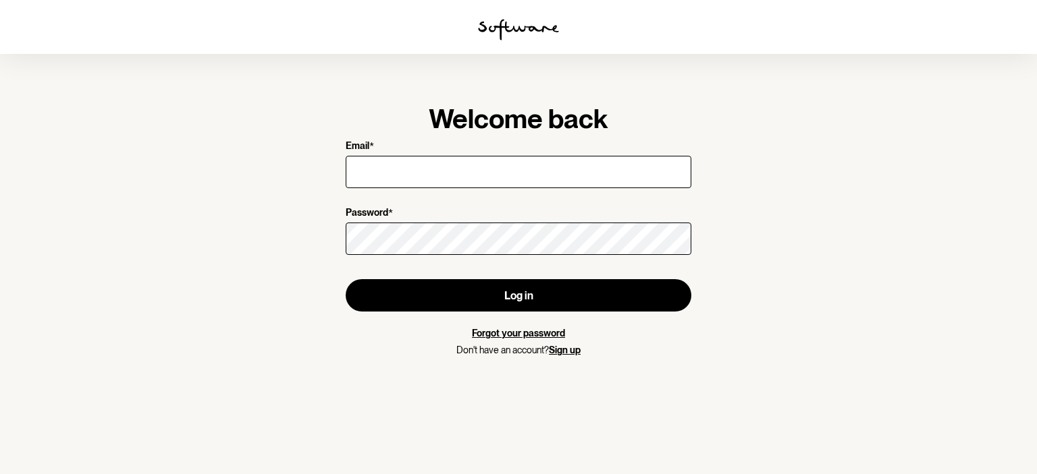
click at [400, 172] on input "Email *" at bounding box center [519, 172] width 346 height 32
type input "h"
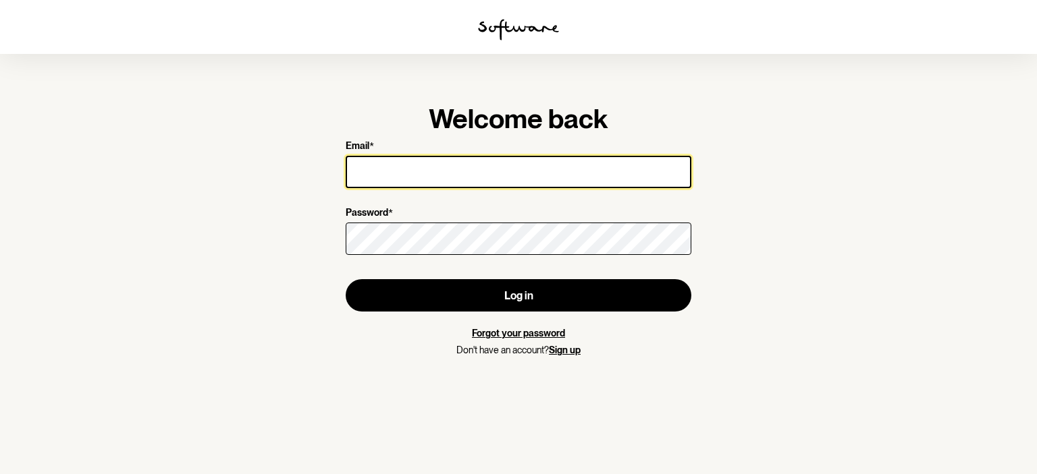
click at [391, 164] on input "Email *" at bounding box center [519, 172] width 346 height 32
type input "v"
type input "[EMAIL_ADDRESS][DOMAIN_NAME]"
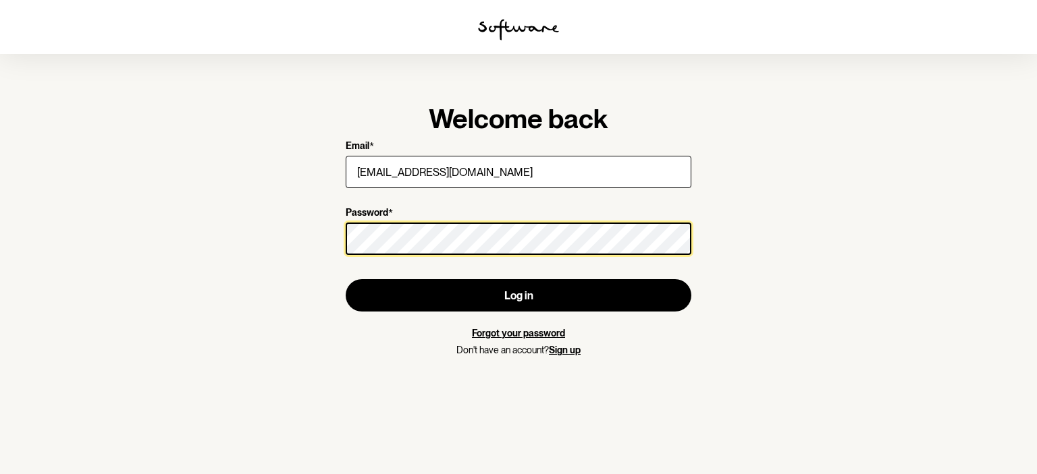
click at [346, 279] on button "Log in" at bounding box center [519, 295] width 346 height 32
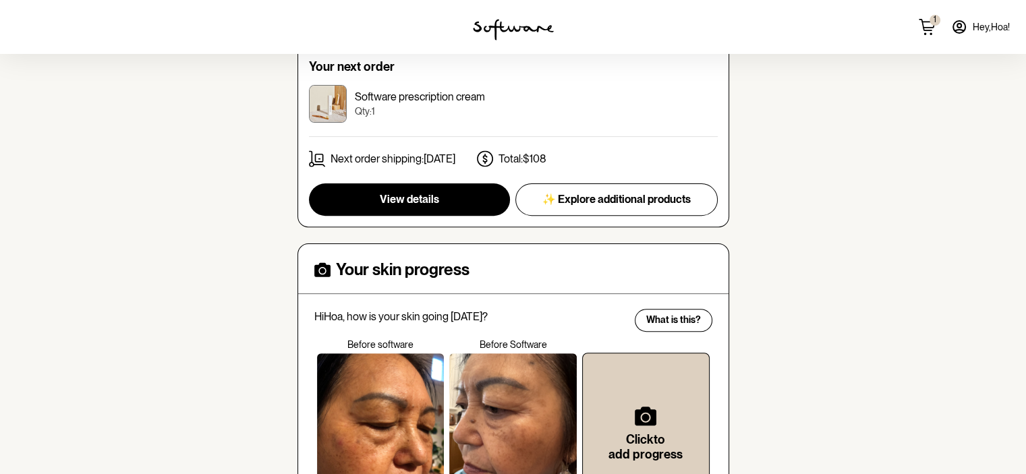
scroll to position [270, 0]
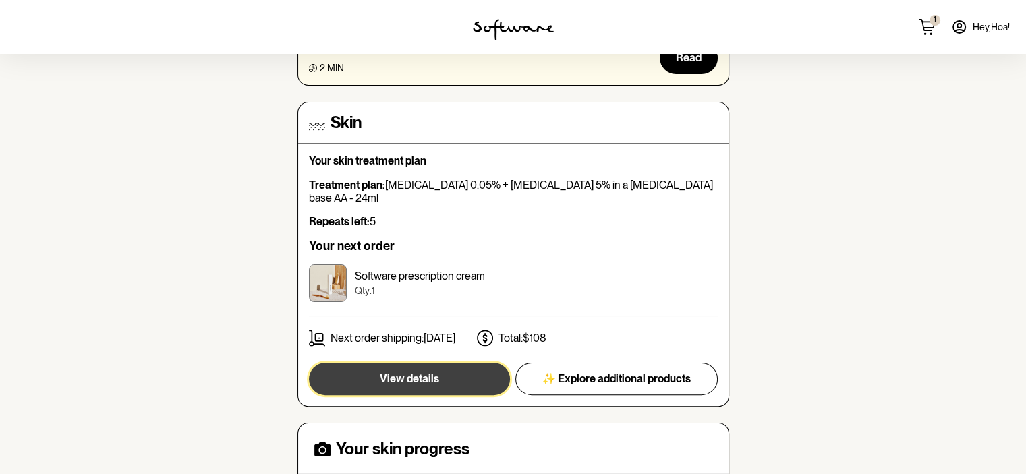
click at [458, 363] on button "View details" at bounding box center [409, 379] width 201 height 32
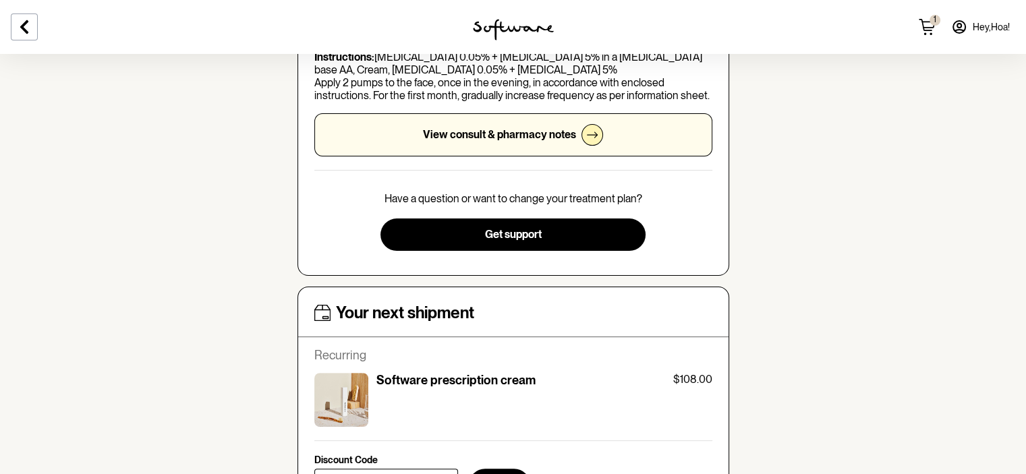
scroll to position [135, 0]
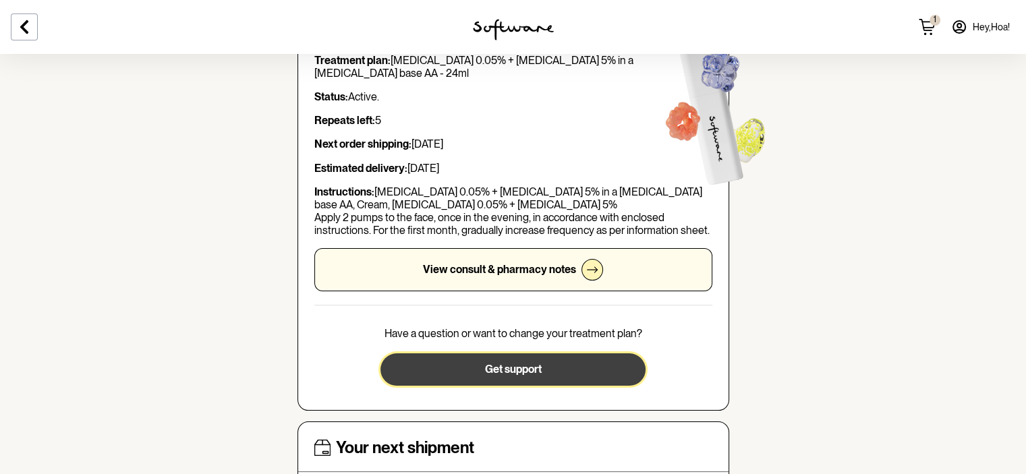
click at [458, 360] on button "Get support" at bounding box center [513, 370] width 265 height 32
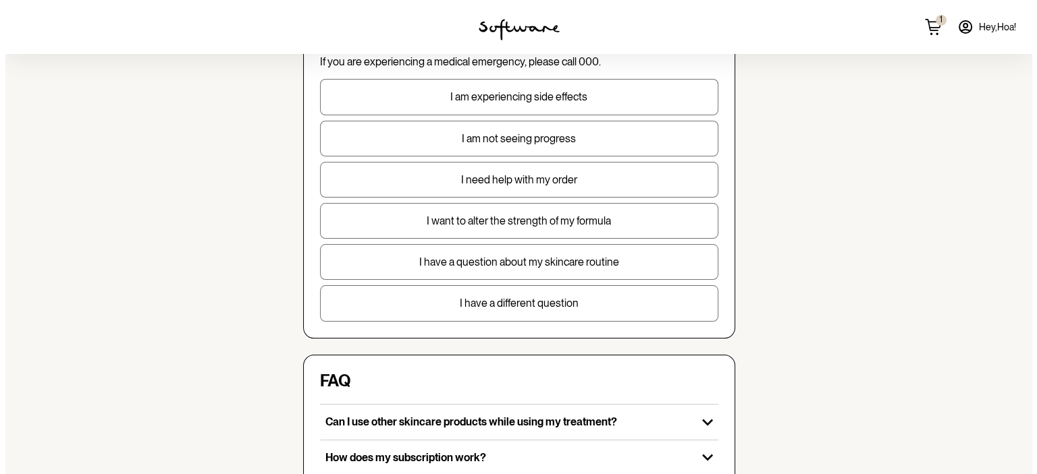
scroll to position [135, 0]
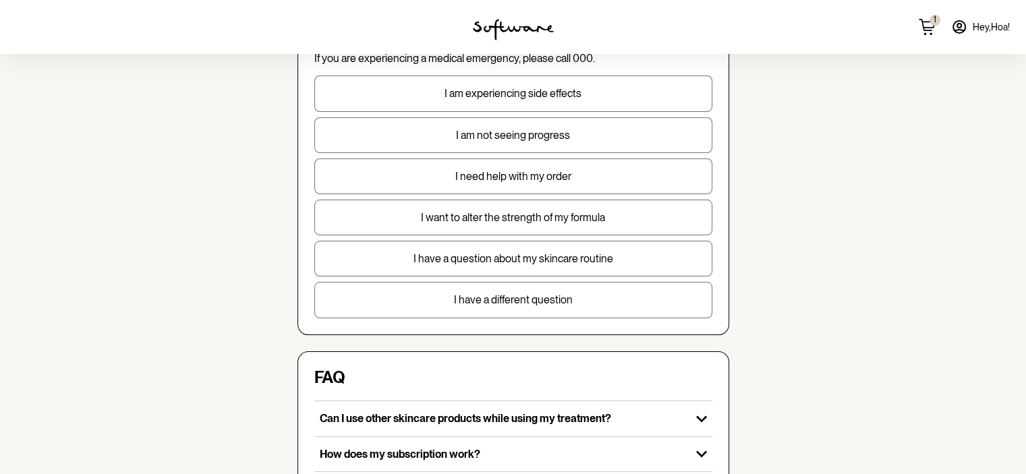
click at [491, 207] on button "I want to alter the strength of my formula" at bounding box center [513, 218] width 398 height 36
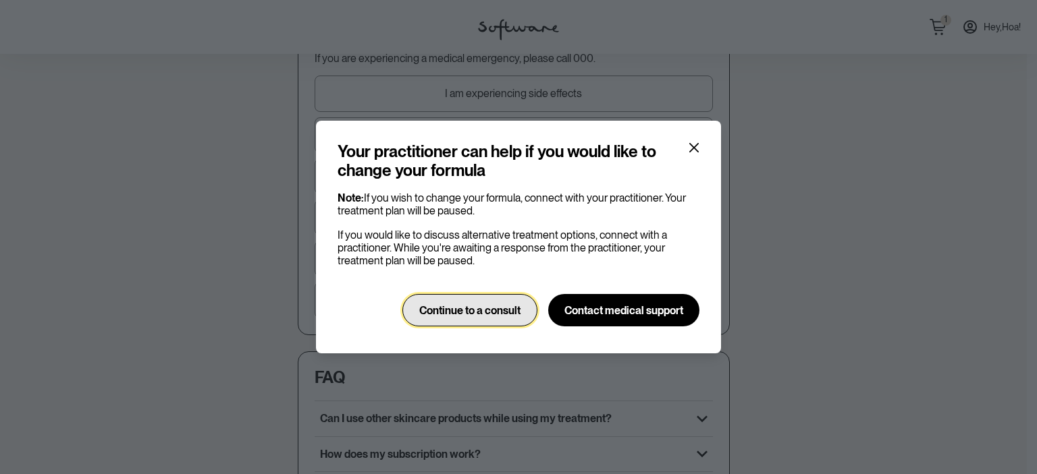
click at [478, 313] on span "Continue to a consult" at bounding box center [469, 310] width 101 height 13
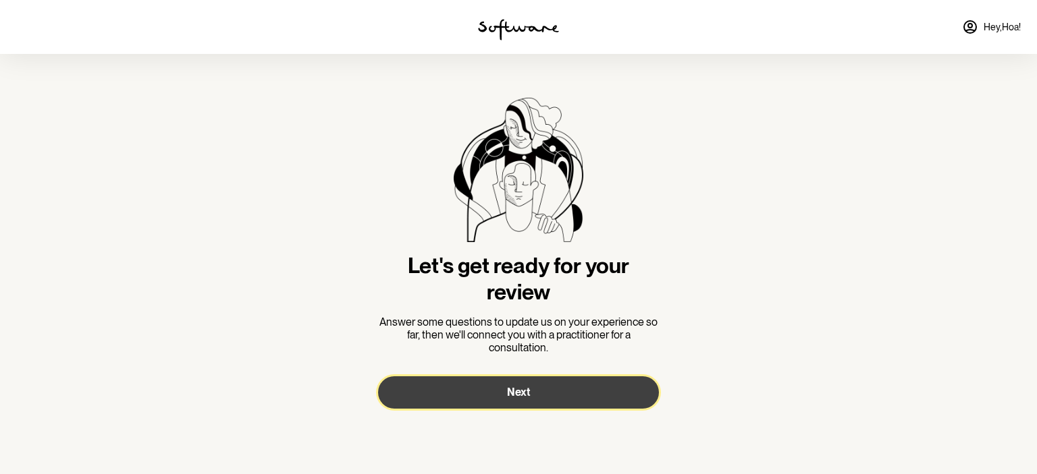
click at [505, 392] on button "Next" at bounding box center [518, 393] width 281 height 32
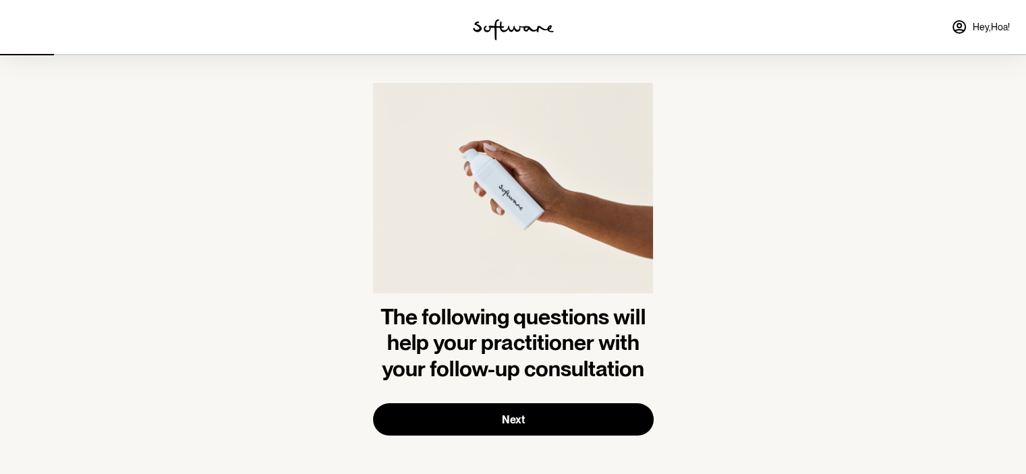
scroll to position [19, 0]
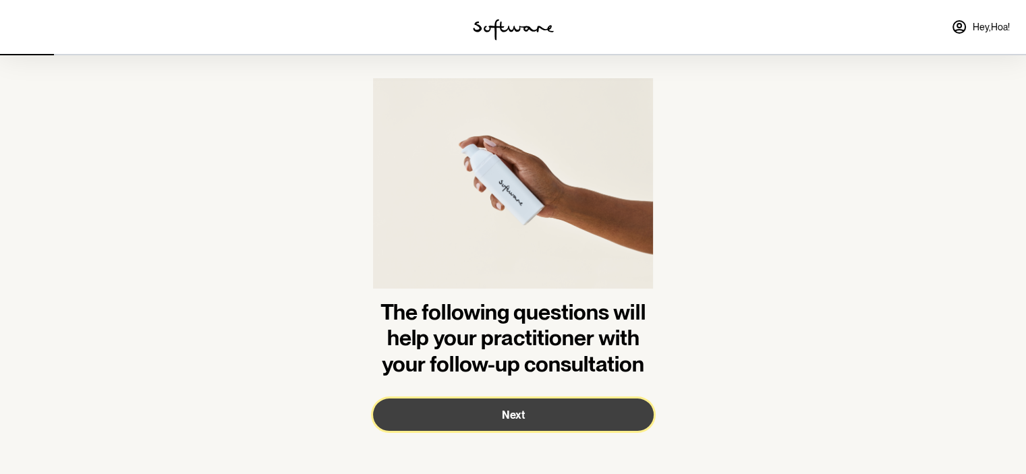
click at [517, 409] on span "Next" at bounding box center [513, 415] width 23 height 13
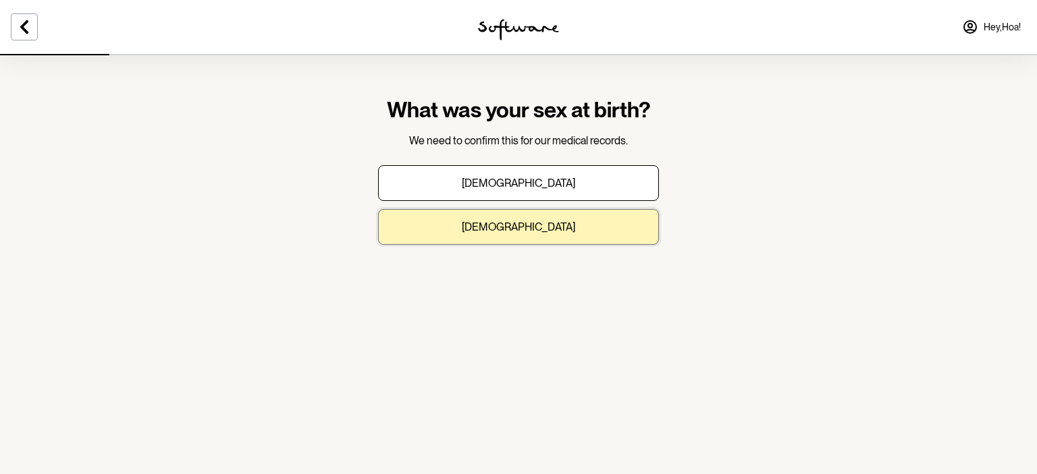
click at [527, 224] on p "[DEMOGRAPHIC_DATA]" at bounding box center [518, 227] width 113 height 13
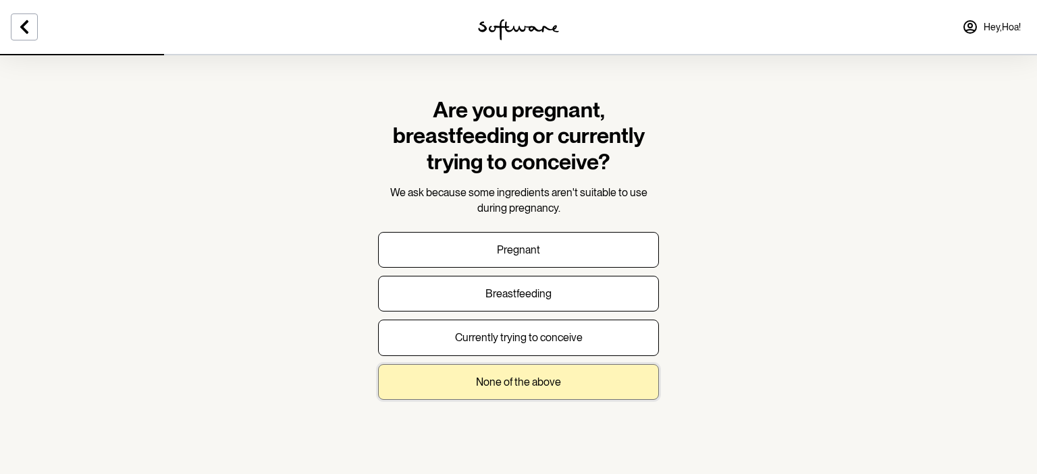
click at [513, 386] on p "None of the above" at bounding box center [518, 382] width 85 height 13
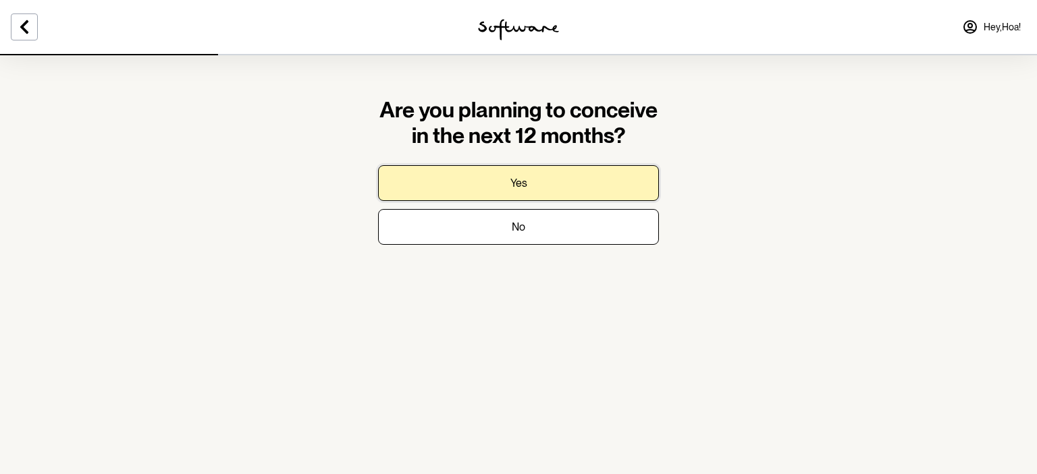
drag, startPoint x: 524, startPoint y: 186, endPoint x: 518, endPoint y: 245, distance: 59.0
click at [528, 252] on section "Are you planning to conceive in the next 12 months? Yes No" at bounding box center [518, 182] width 302 height 256
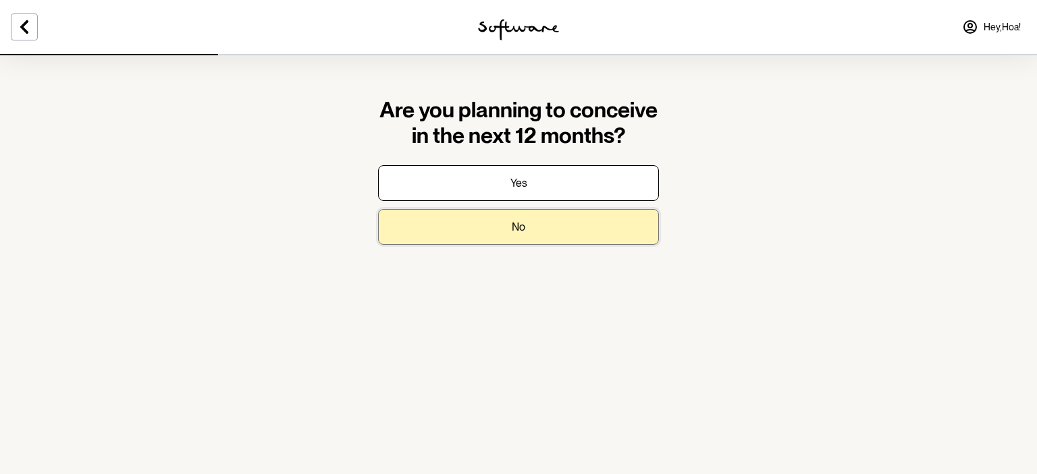
click at [510, 231] on button "No" at bounding box center [518, 227] width 281 height 36
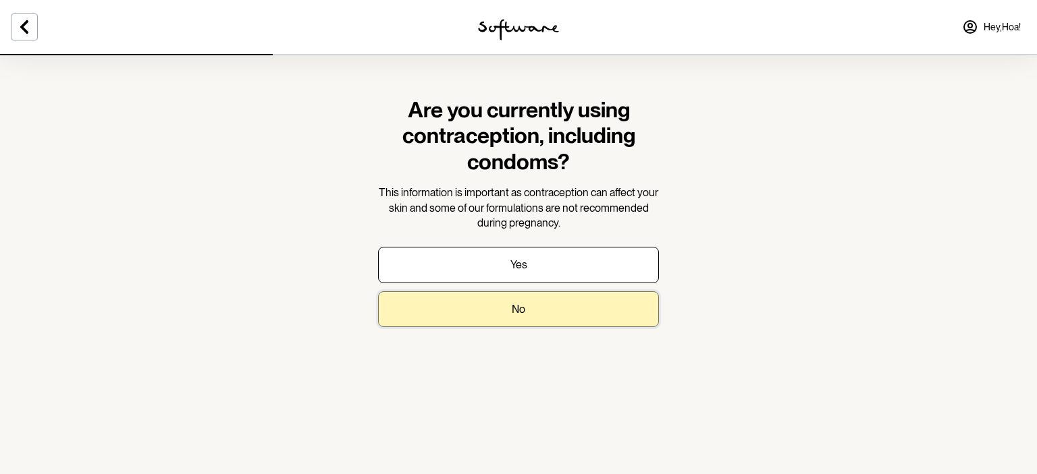
click at [522, 313] on p "No" at bounding box center [518, 309] width 13 height 13
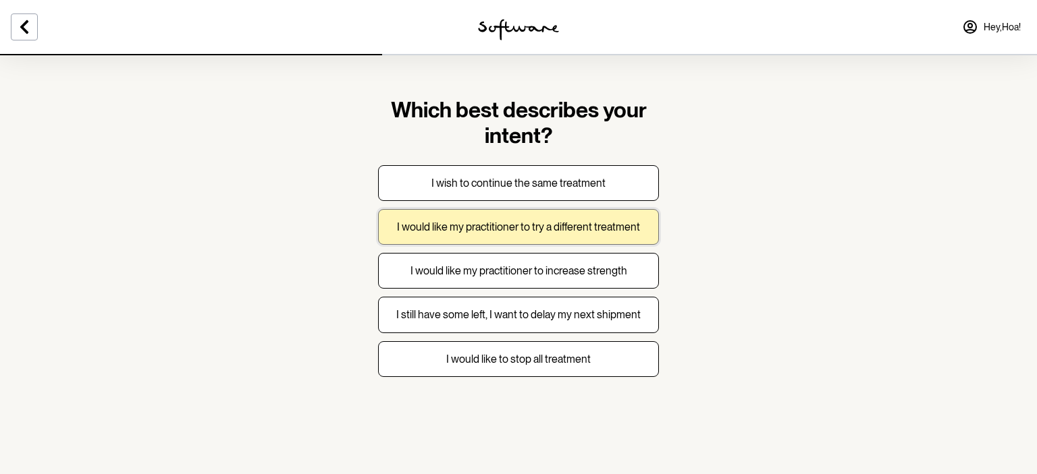
click at [518, 224] on p "I would like my practitioner to try a different treatment" at bounding box center [518, 227] width 243 height 13
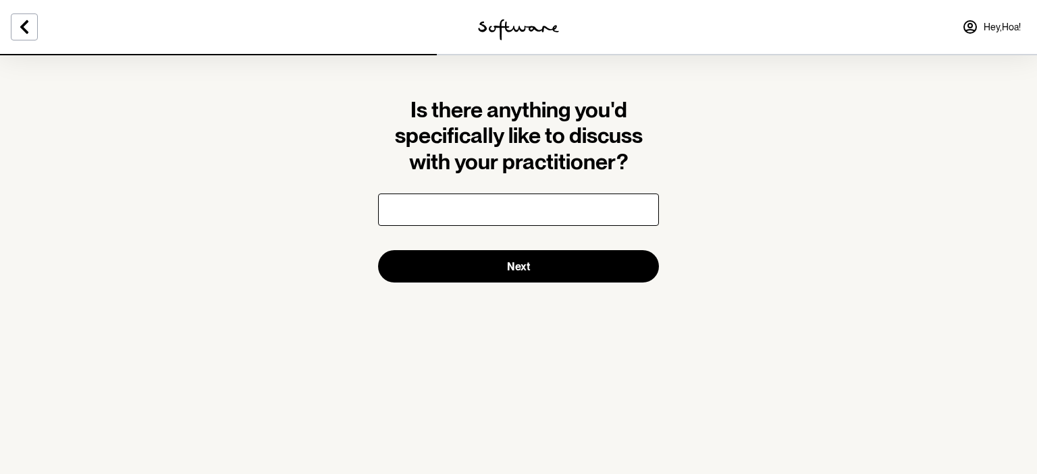
click at [440, 213] on input "text" at bounding box center [518, 210] width 281 height 32
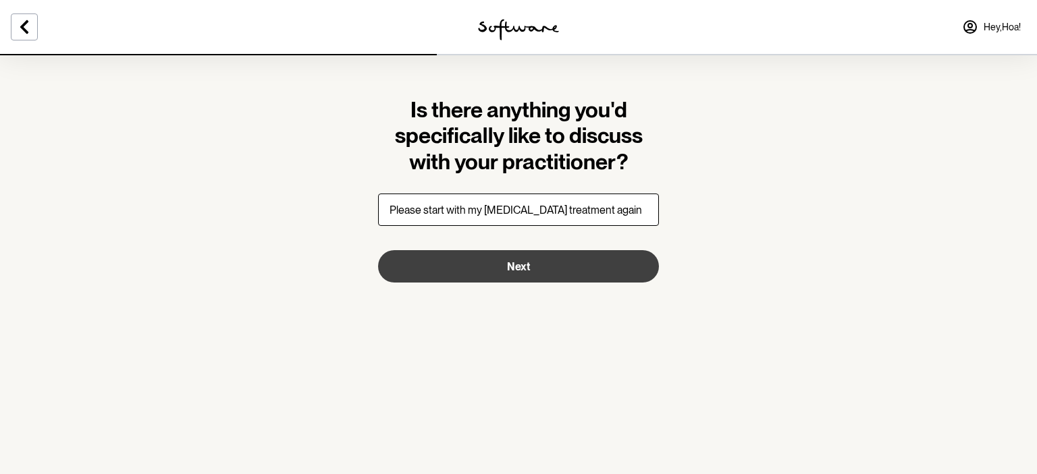
type input "Please start with my [MEDICAL_DATA] treatment again"
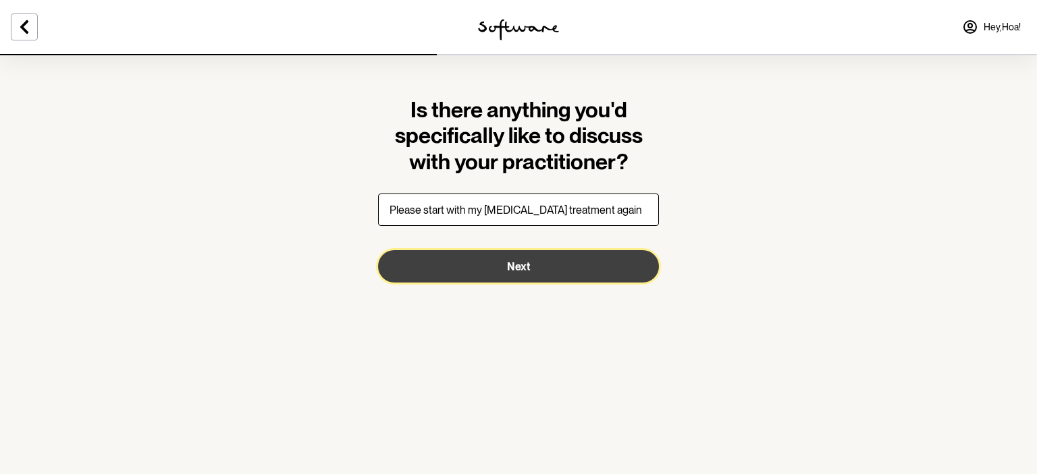
click at [543, 268] on button "Next" at bounding box center [518, 266] width 281 height 32
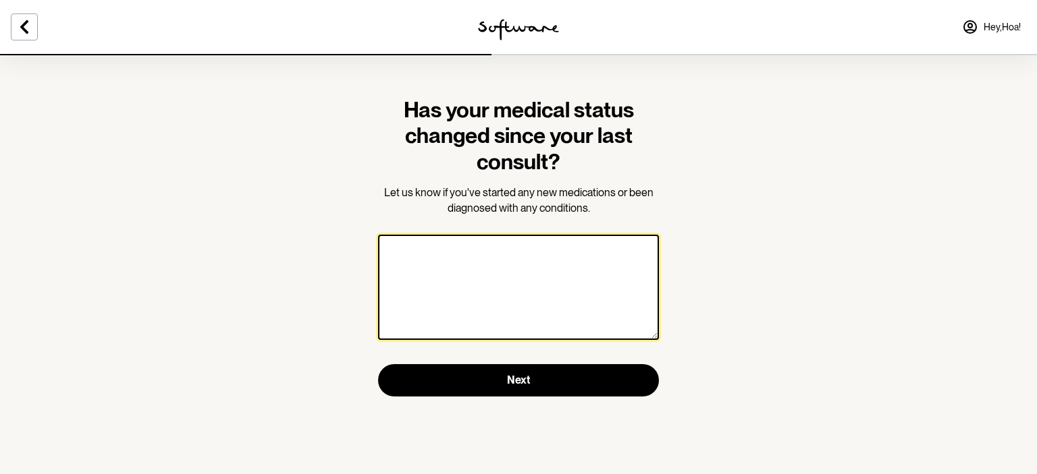
click at [443, 269] on textarea at bounding box center [518, 287] width 281 height 105
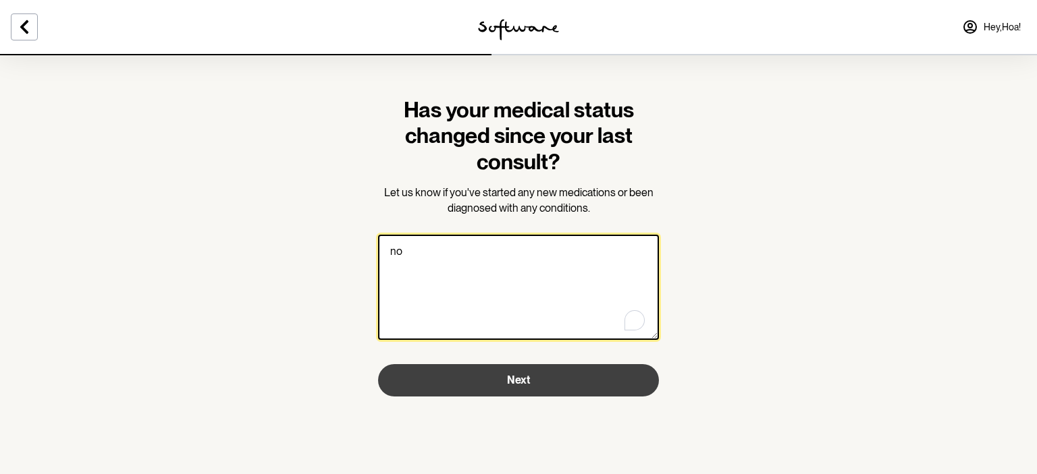
type textarea "no"
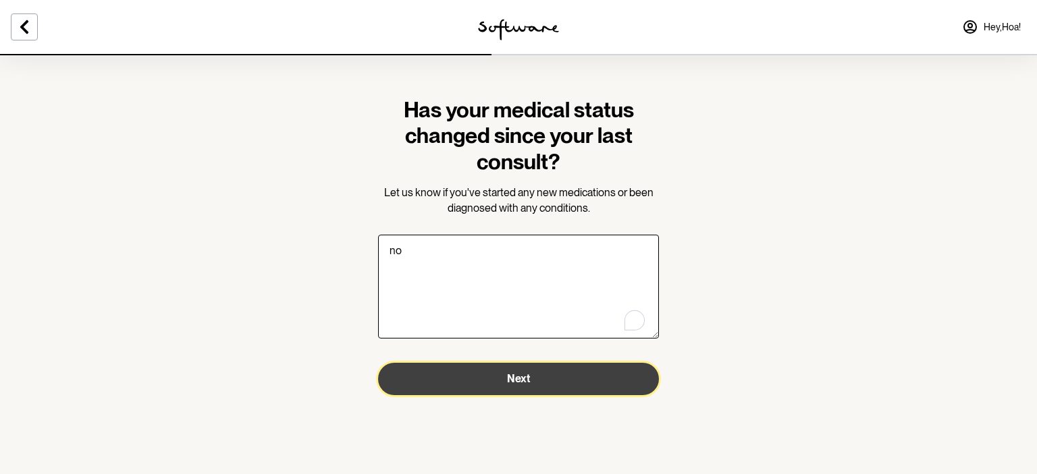
click at [575, 384] on button "Next" at bounding box center [518, 379] width 281 height 32
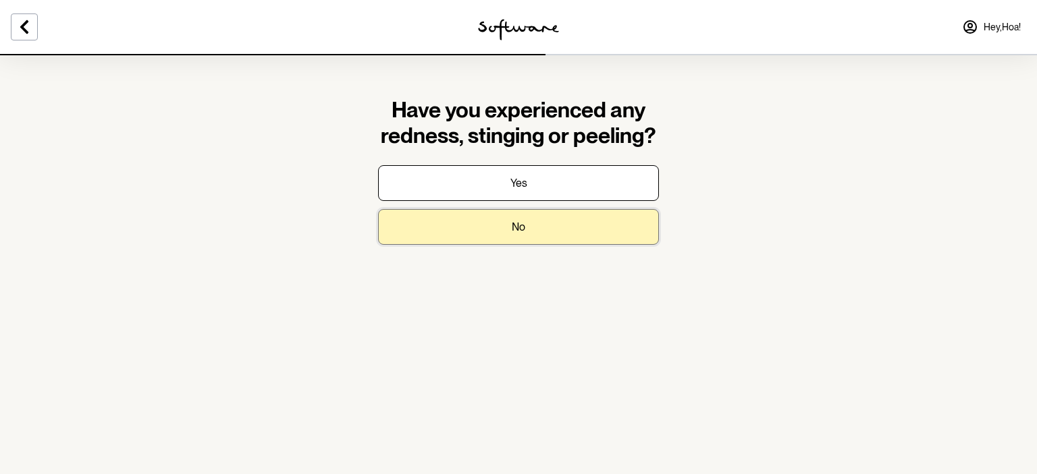
click at [543, 233] on button "No" at bounding box center [518, 227] width 281 height 36
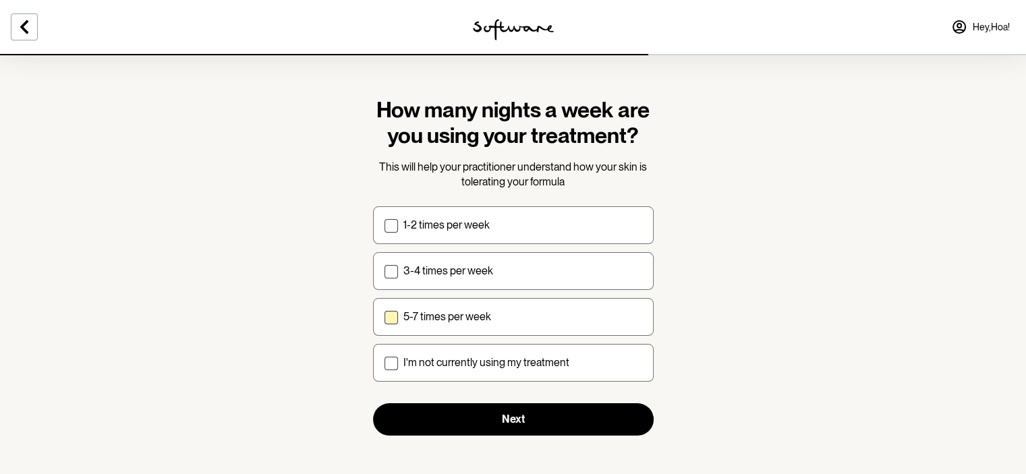
click at [392, 319] on span at bounding box center [391, 317] width 13 height 13
click at [385, 317] on input "5-7 times per week" at bounding box center [384, 317] width 1 height 1
checkbox input "true"
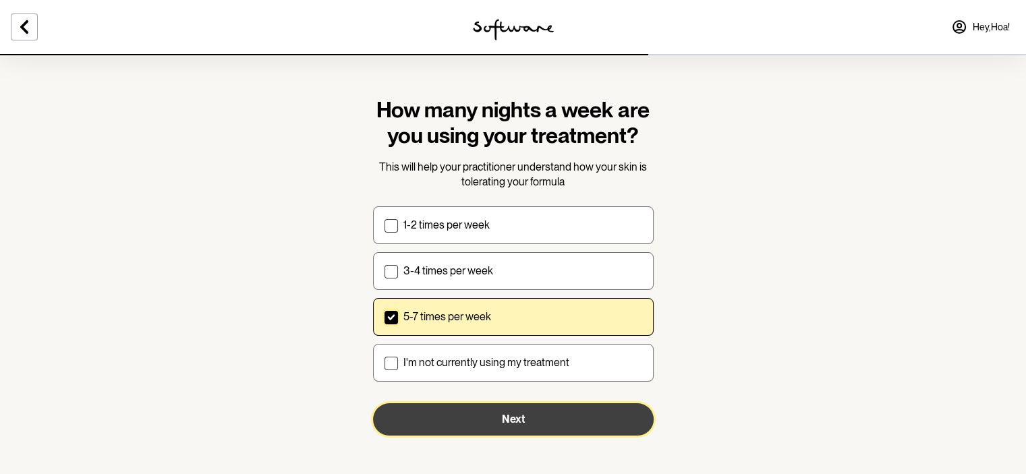
click at [513, 414] on span "Next" at bounding box center [513, 419] width 23 height 13
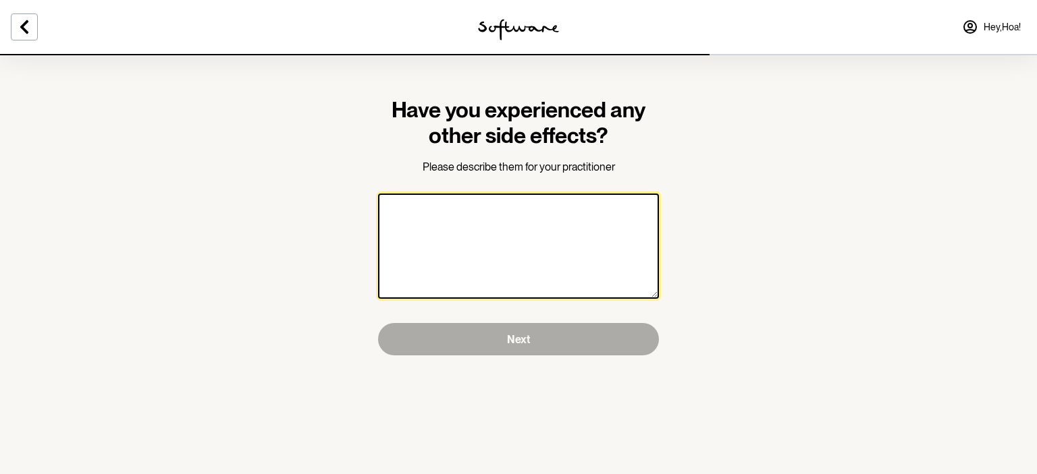
click at [443, 219] on textarea at bounding box center [518, 246] width 281 height 105
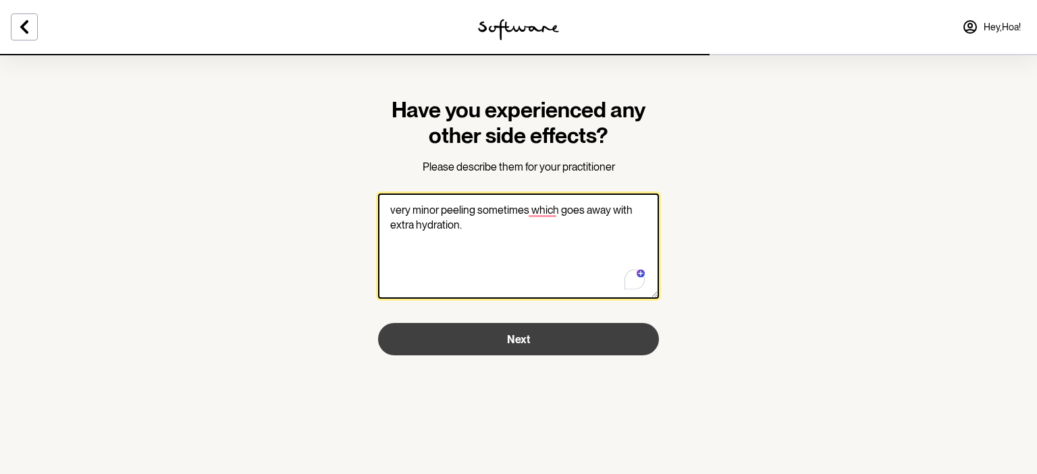
type textarea "very minor peeling sometimes which goes away with extra hydration."
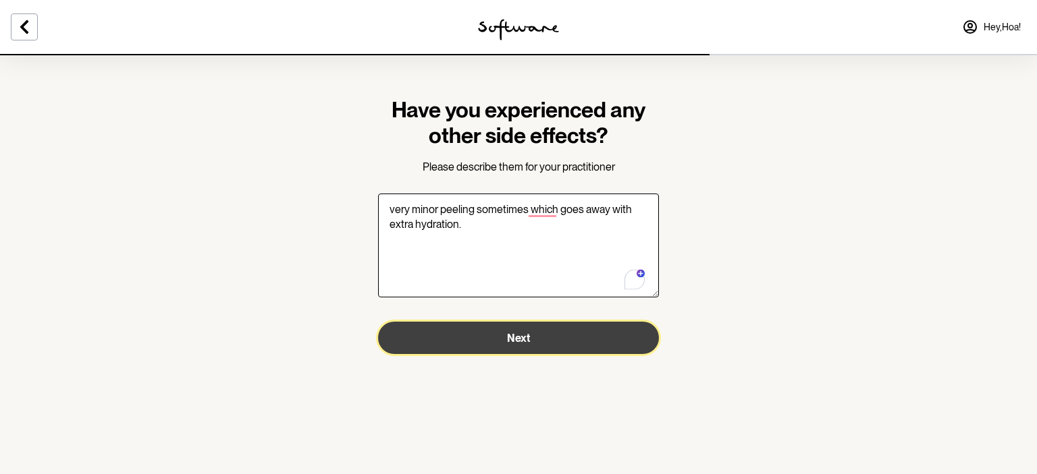
click at [532, 331] on button "Next" at bounding box center [518, 338] width 281 height 32
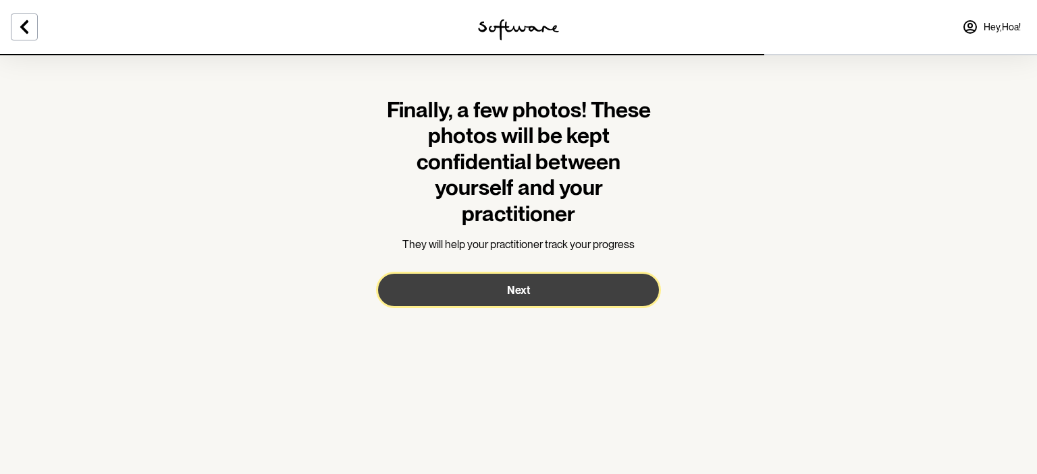
click at [537, 293] on button "Next" at bounding box center [518, 290] width 281 height 32
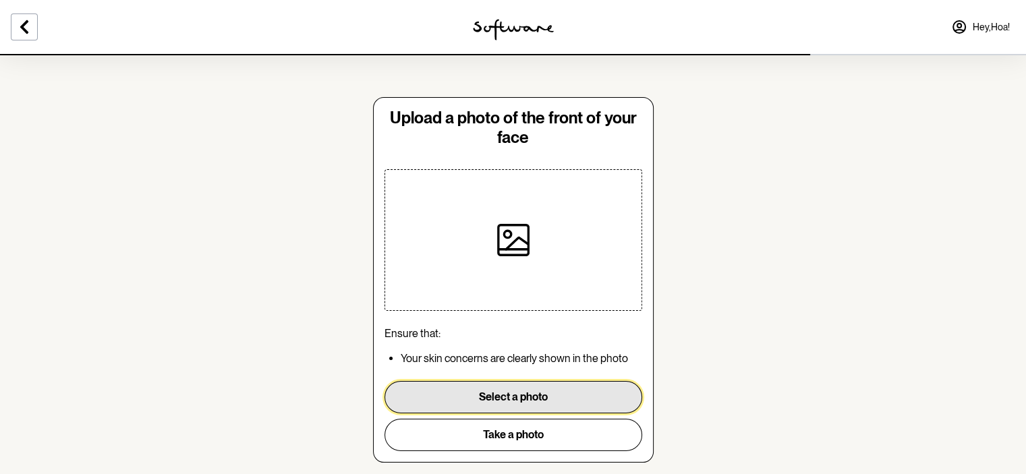
click at [534, 396] on button "Select a photo" at bounding box center [514, 397] width 258 height 32
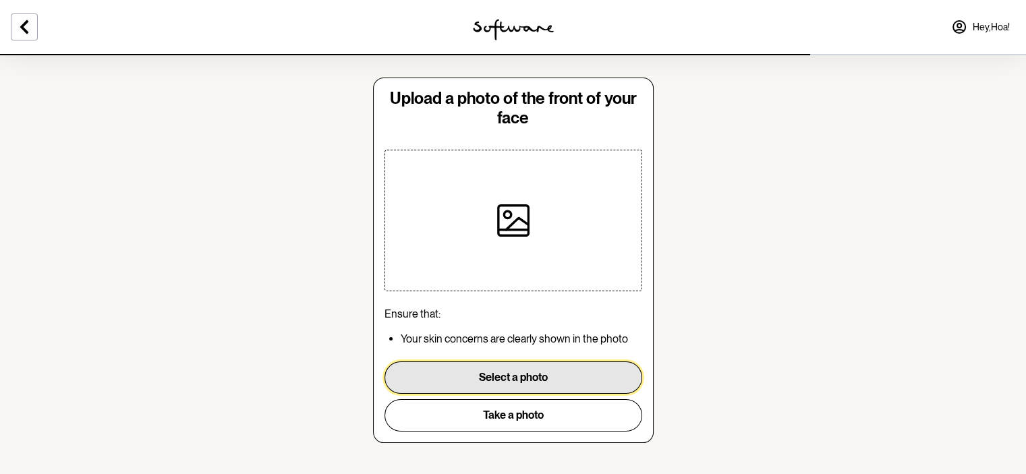
scroll to position [31, 0]
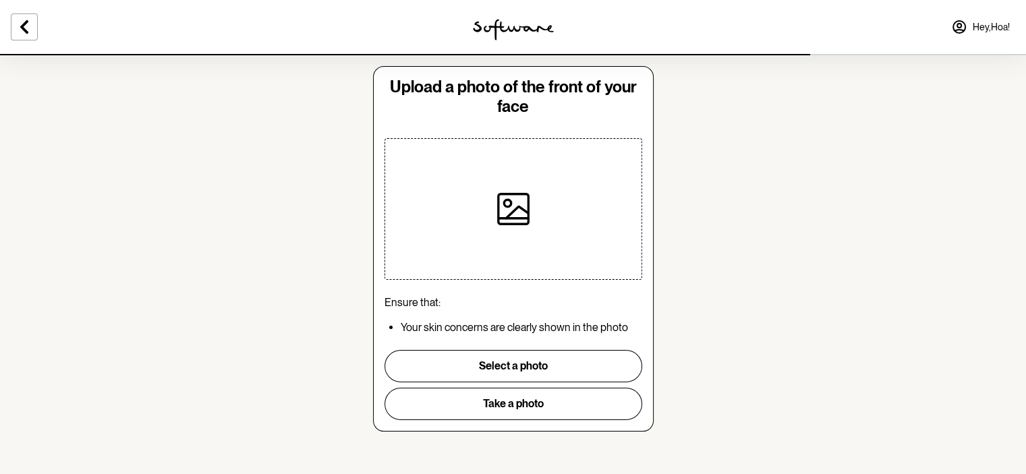
click at [988, 26] on span "Hey, Hoa !" at bounding box center [991, 27] width 37 height 11
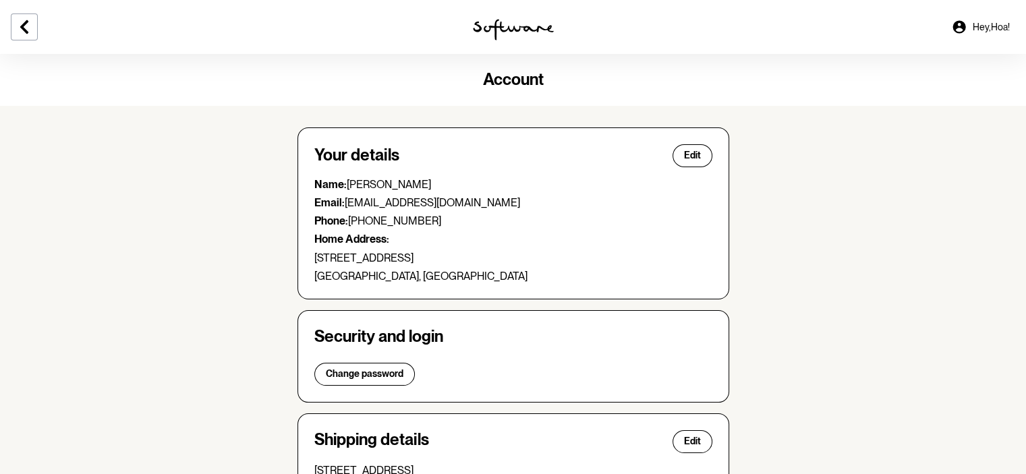
click at [511, 30] on img at bounding box center [513, 30] width 81 height 22
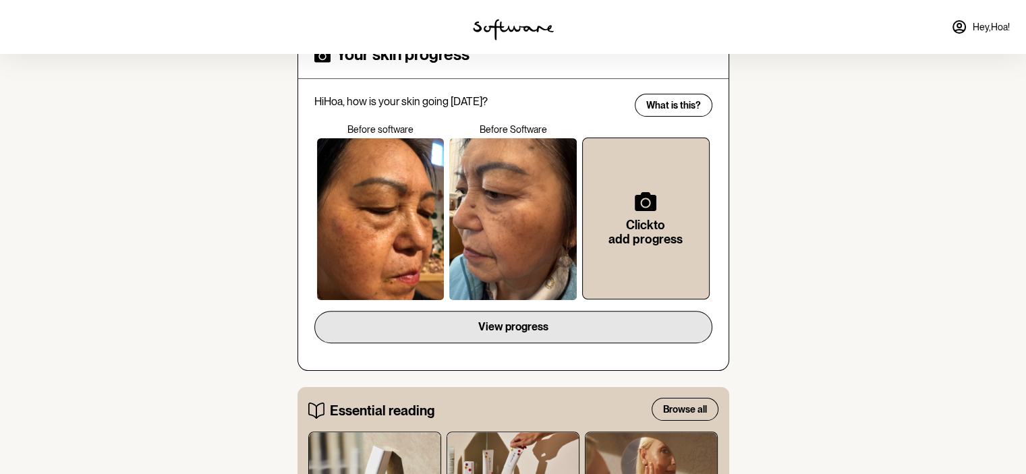
scroll to position [405, 0]
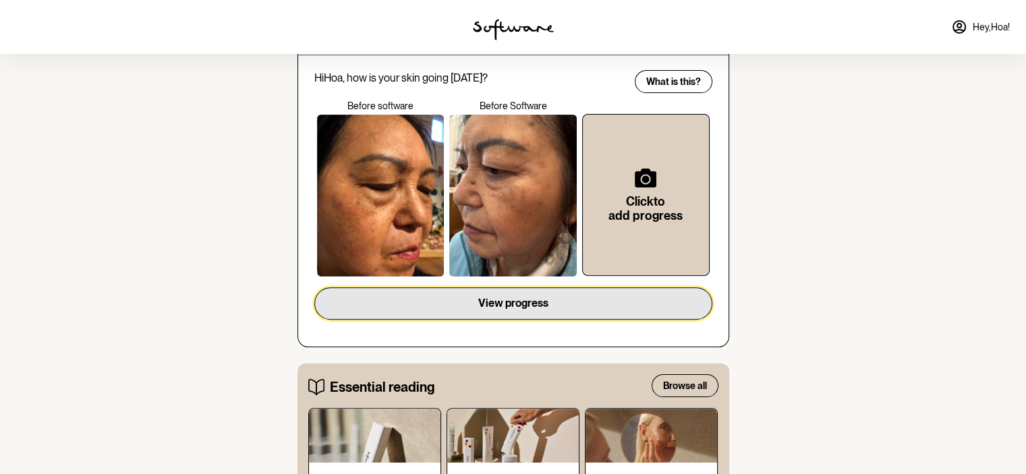
click at [479, 297] on span "View progress" at bounding box center [513, 303] width 70 height 13
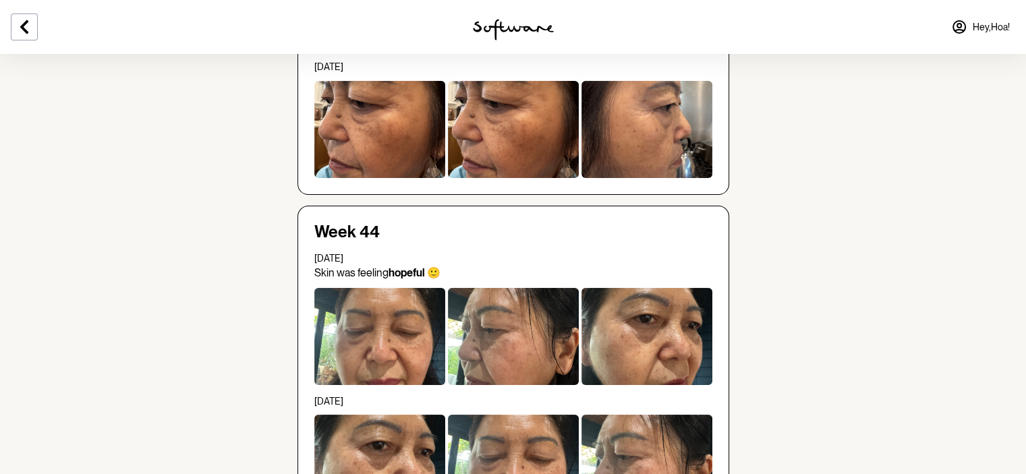
scroll to position [405, 0]
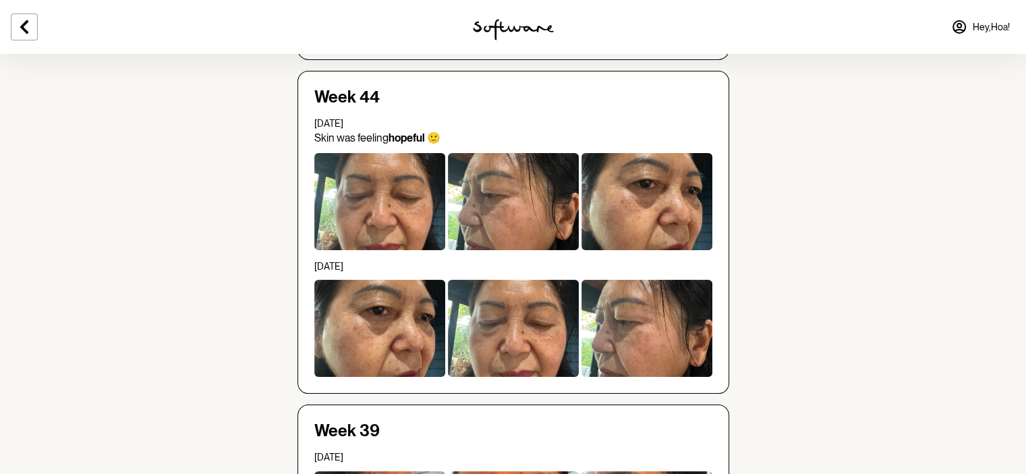
click at [524, 213] on div at bounding box center [513, 201] width 131 height 97
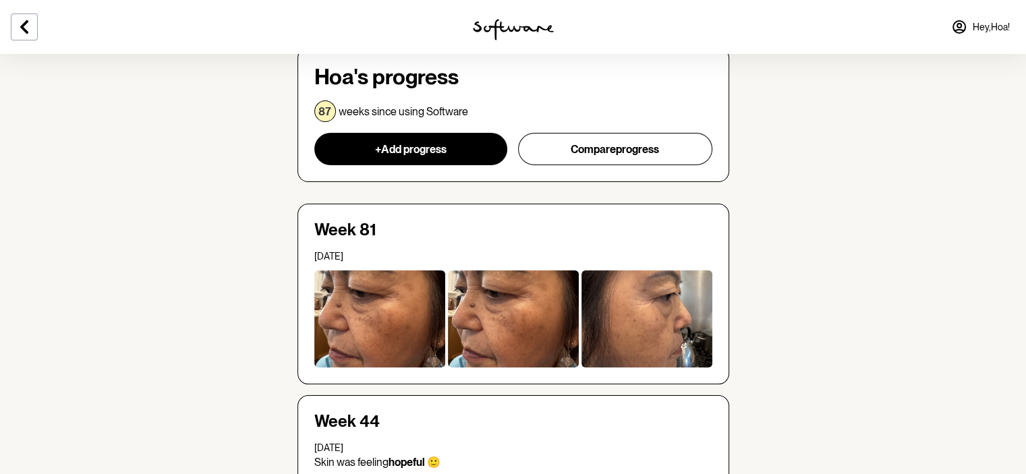
scroll to position [202, 0]
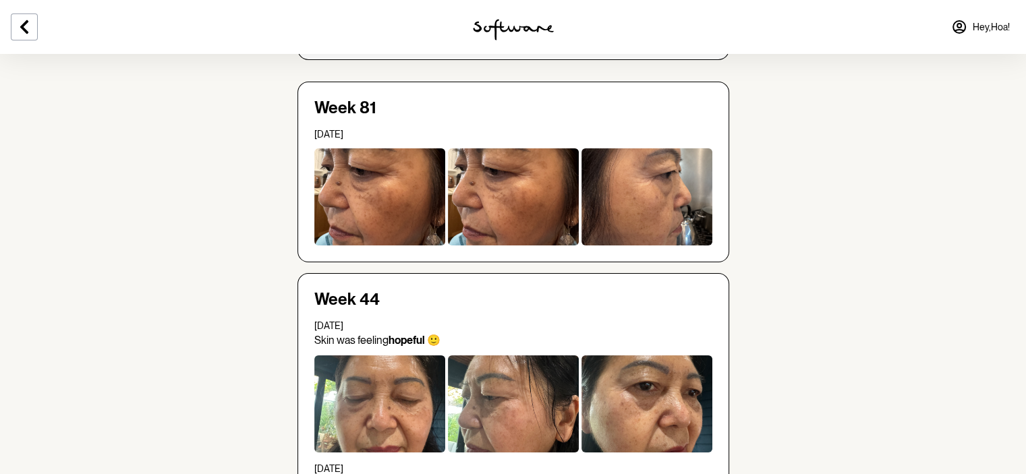
click at [645, 196] on div at bounding box center [647, 196] width 131 height 97
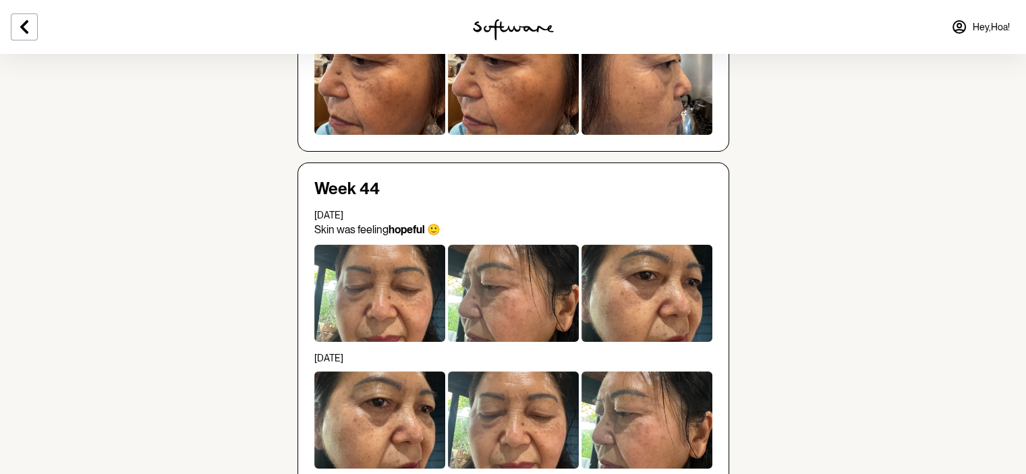
scroll to position [337, 0]
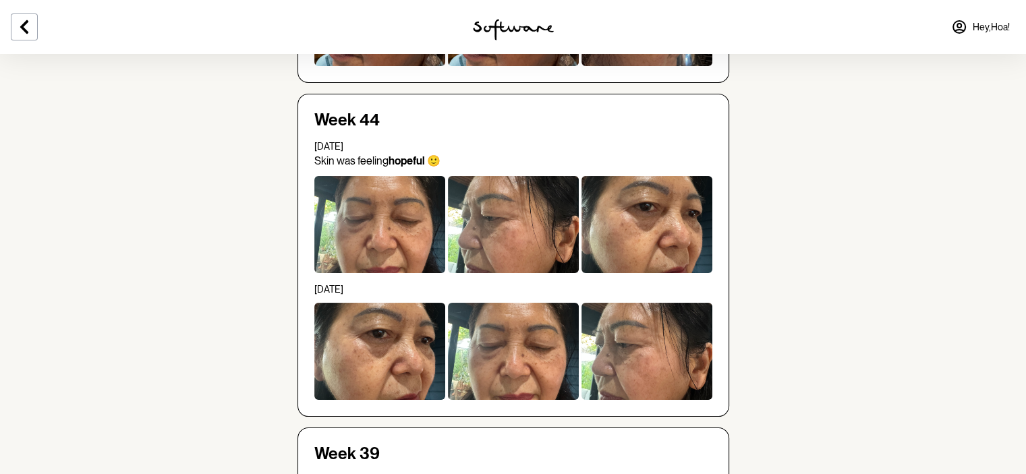
scroll to position [405, 0]
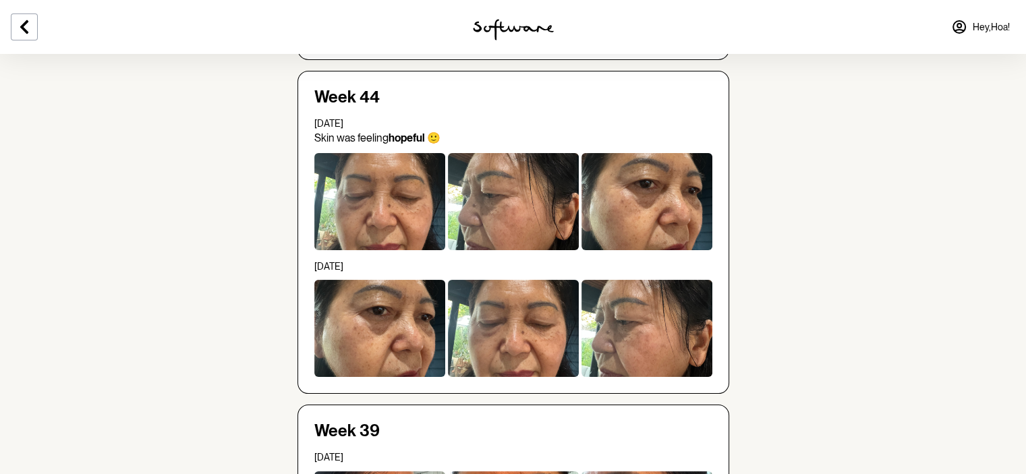
click at [22, 20] on icon at bounding box center [24, 27] width 16 height 16
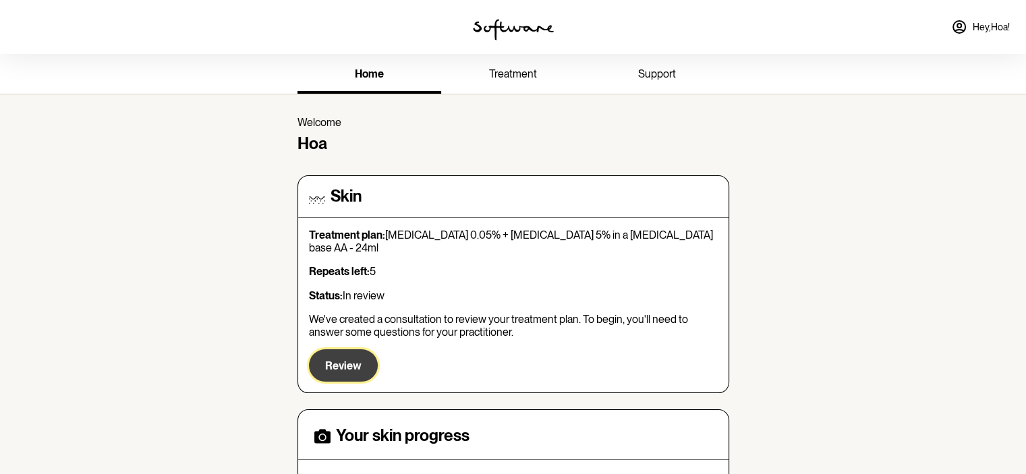
click at [321, 360] on button "Review" at bounding box center [343, 366] width 69 height 32
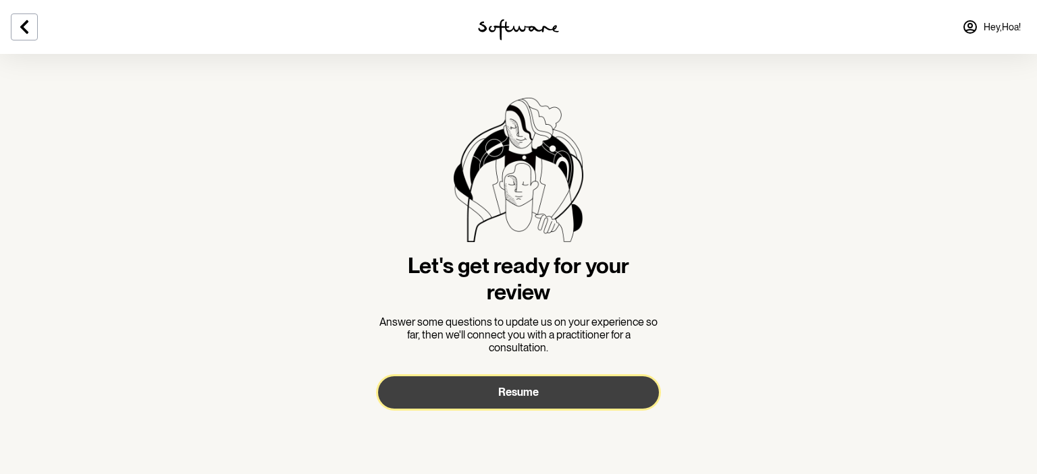
click at [507, 388] on span "Resume" at bounding box center [518, 392] width 40 height 13
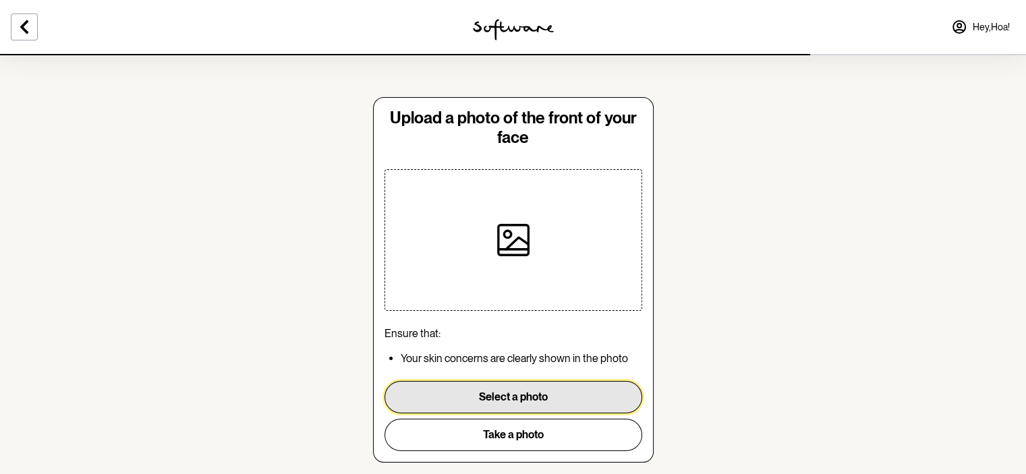
click at [526, 402] on button "Select a photo" at bounding box center [514, 397] width 258 height 32
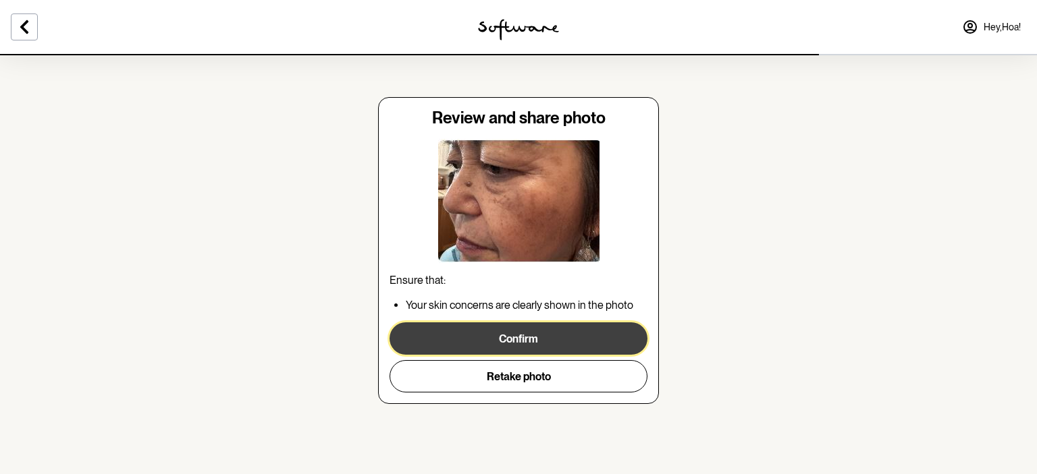
click at [532, 340] on button "Confirm" at bounding box center [518, 339] width 258 height 32
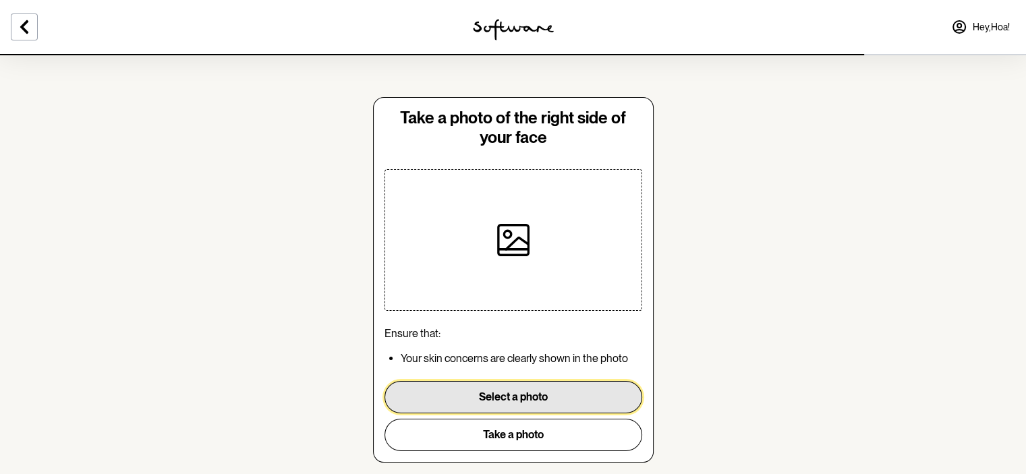
click at [504, 395] on button "Select a photo" at bounding box center [514, 397] width 258 height 32
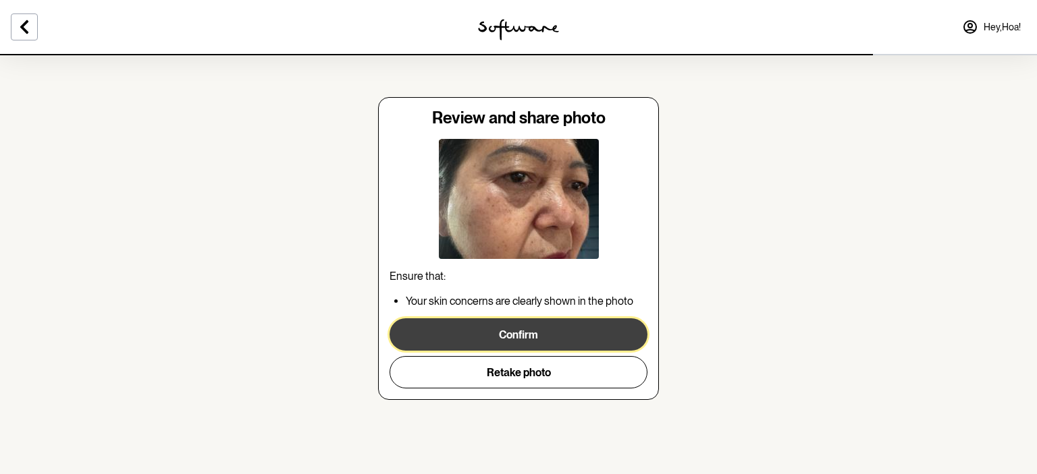
click at [489, 336] on button "Confirm" at bounding box center [518, 335] width 258 height 32
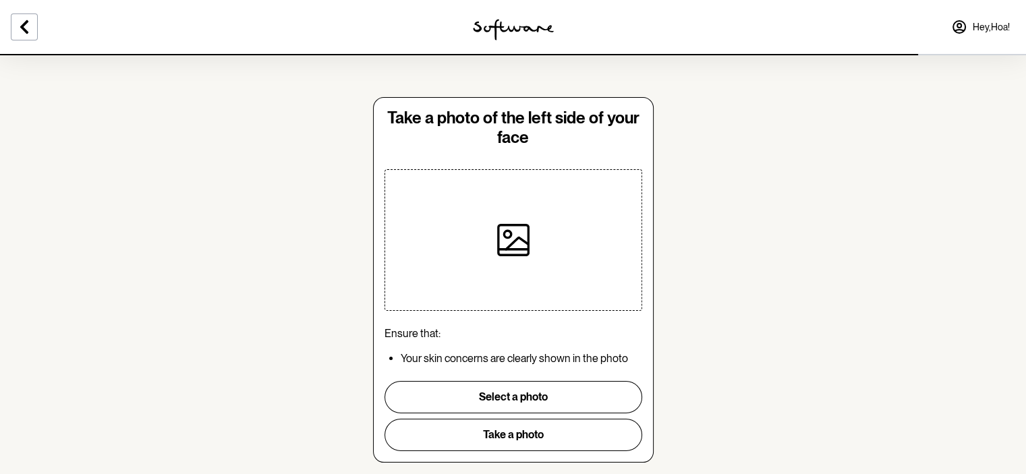
click at [522, 246] on icon at bounding box center [513, 240] width 32 height 32
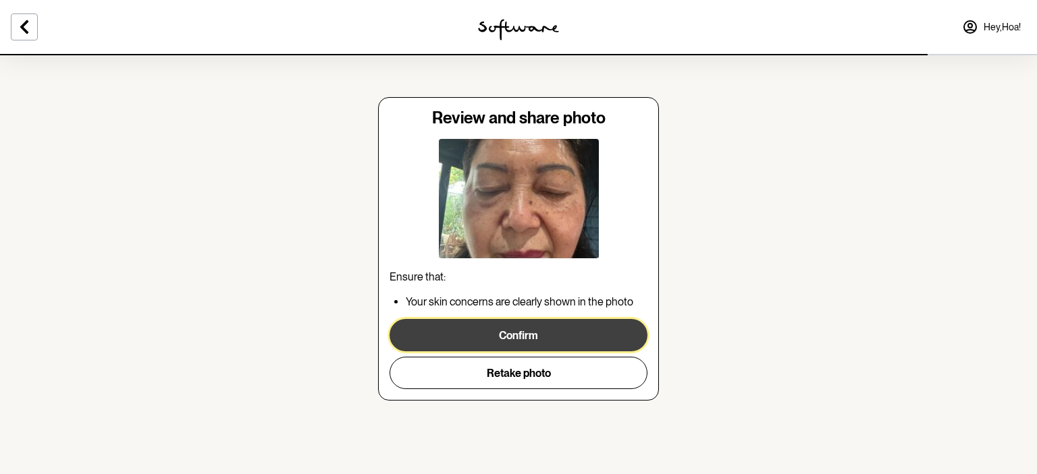
click at [557, 334] on button "Confirm" at bounding box center [518, 335] width 258 height 32
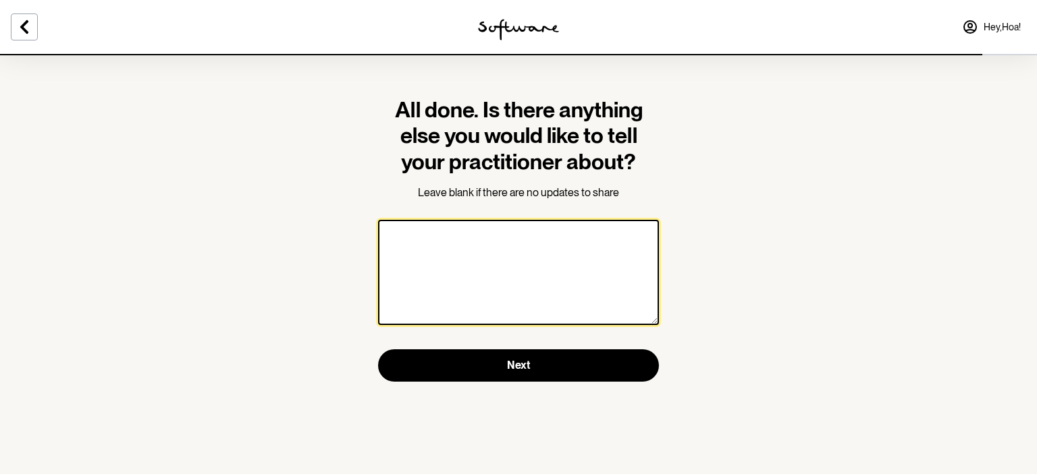
click at [456, 248] on textarea at bounding box center [518, 272] width 281 height 105
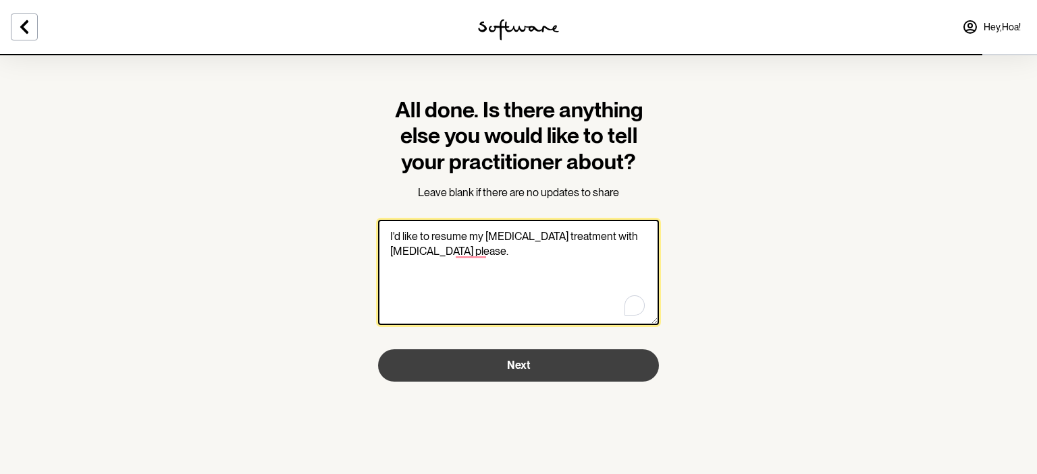
type textarea "I'd like to resume my [MEDICAL_DATA] treatment with [MEDICAL_DATA] please."
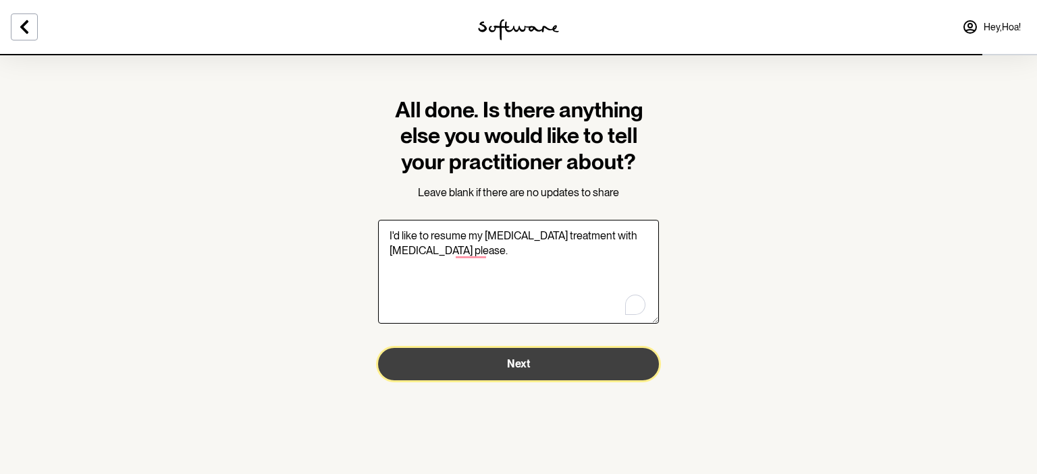
click at [510, 360] on span "Next" at bounding box center [518, 364] width 23 height 13
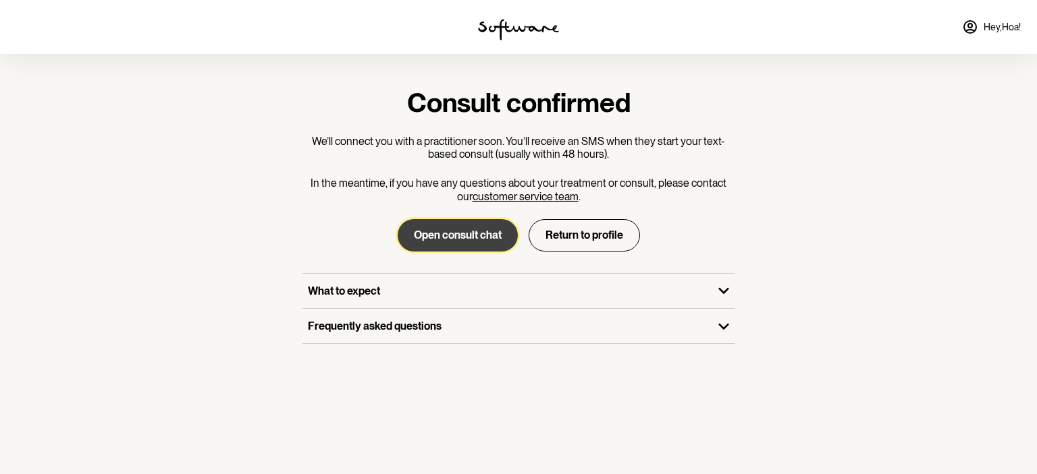
click at [460, 233] on button "Open consult chat" at bounding box center [457, 235] width 120 height 32
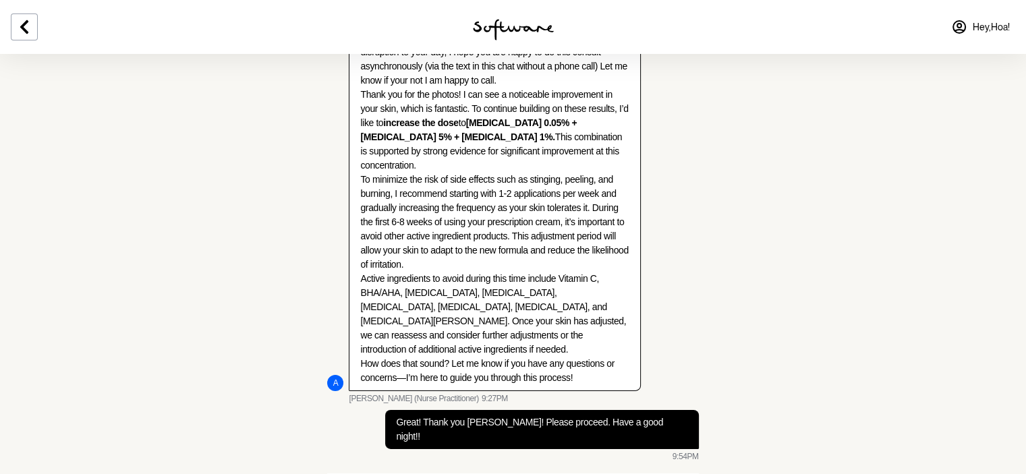
scroll to position [4335, 0]
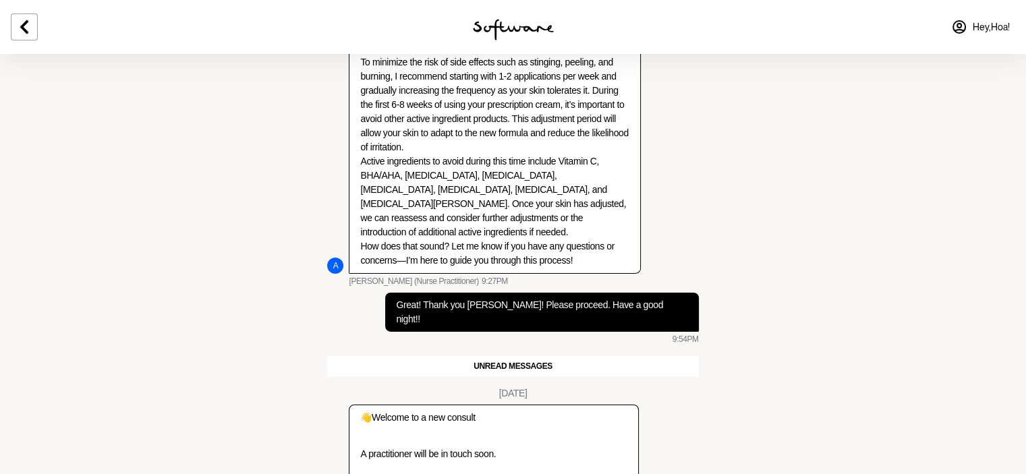
type textarea "Please resume my [MEDICAL_DATA] treatment with [MEDICAL_DATA]. I believe I've t…"
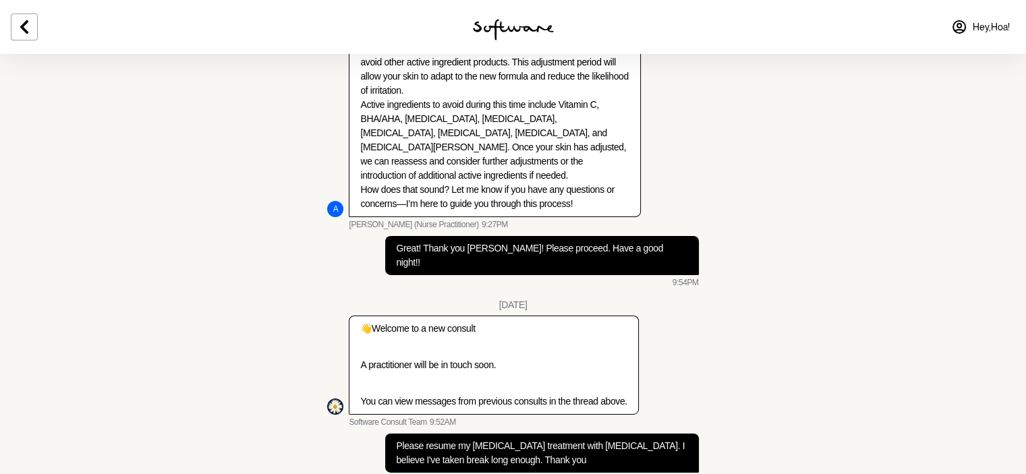
scroll to position [4470, 0]
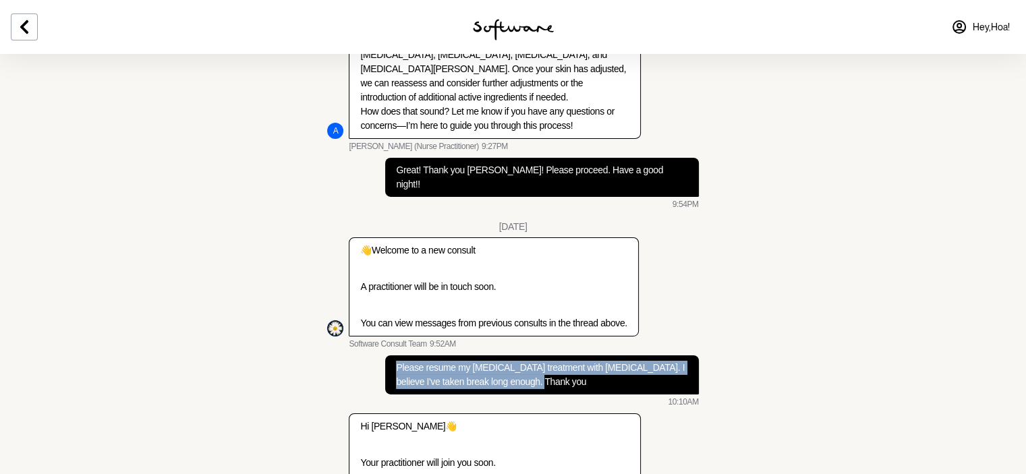
drag, startPoint x: 397, startPoint y: 266, endPoint x: 554, endPoint y: 284, distance: 158.3
click at [554, 361] on p "Please resume my [MEDICAL_DATA] treatment with [MEDICAL_DATA]. I believe I've t…" at bounding box center [542, 375] width 292 height 28
copy p "Please resume my [MEDICAL_DATA] treatment with [MEDICAL_DATA]. I believe I've t…"
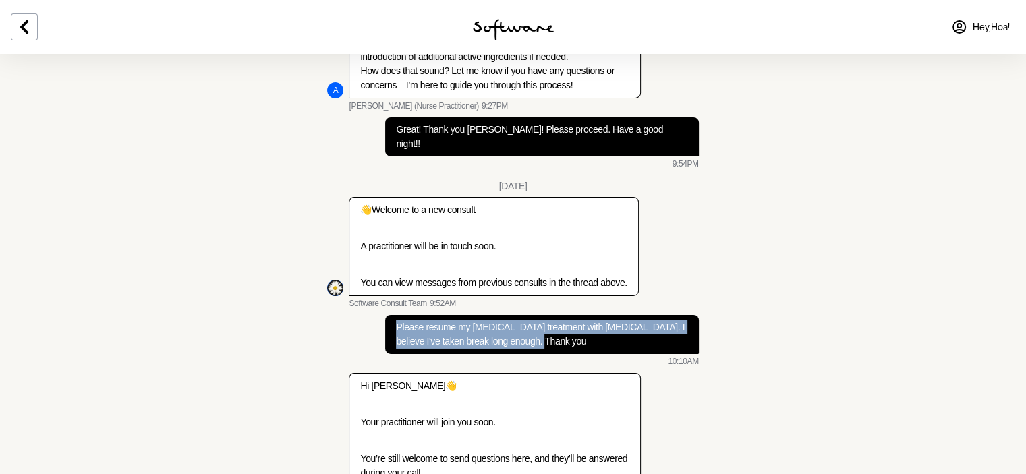
scroll to position [4602, 0]
